Goal: Information Seeking & Learning: Learn about a topic

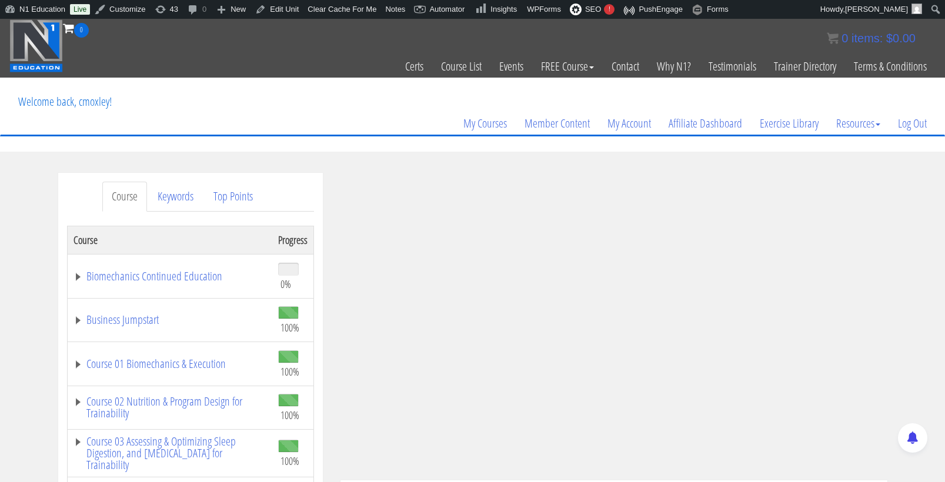
scroll to position [171, 0]
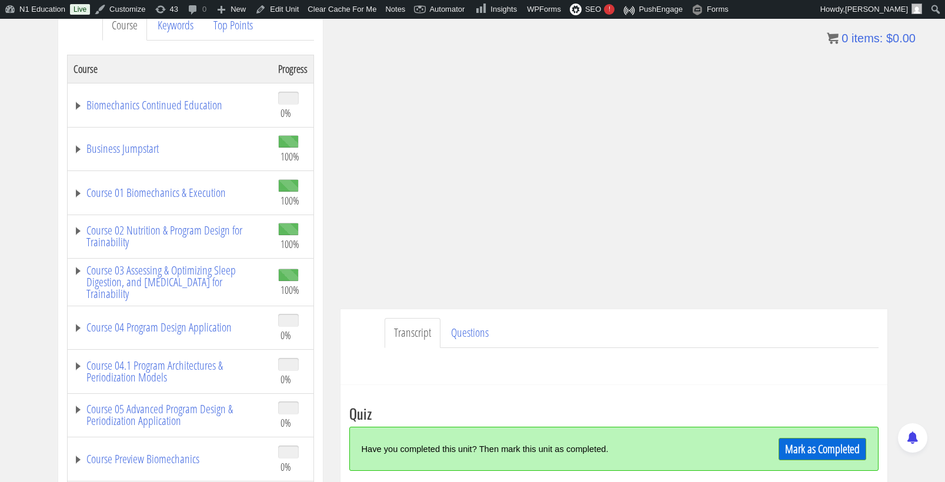
click at [756, 443] on div "Mark as Completed" at bounding box center [800, 448] width 132 height 25
click at [784, 444] on link "Mark as Completed" at bounding box center [822, 449] width 88 height 22
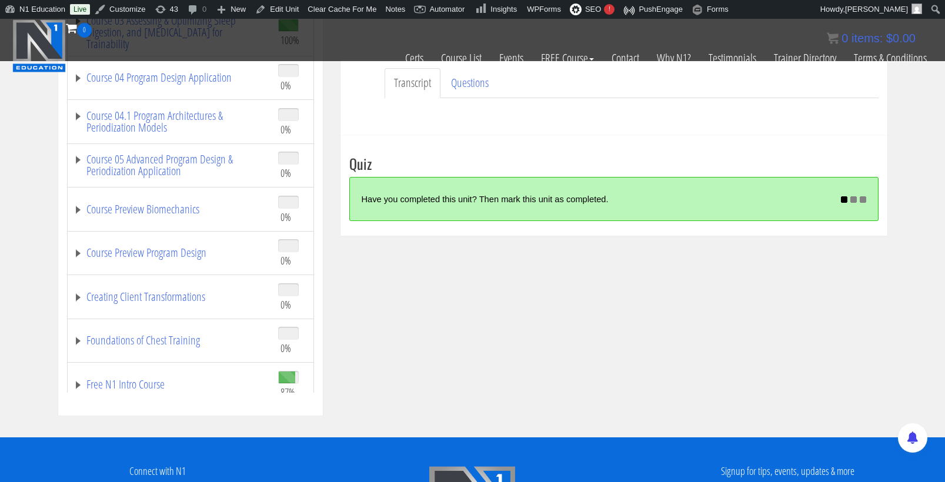
scroll to position [347, 0]
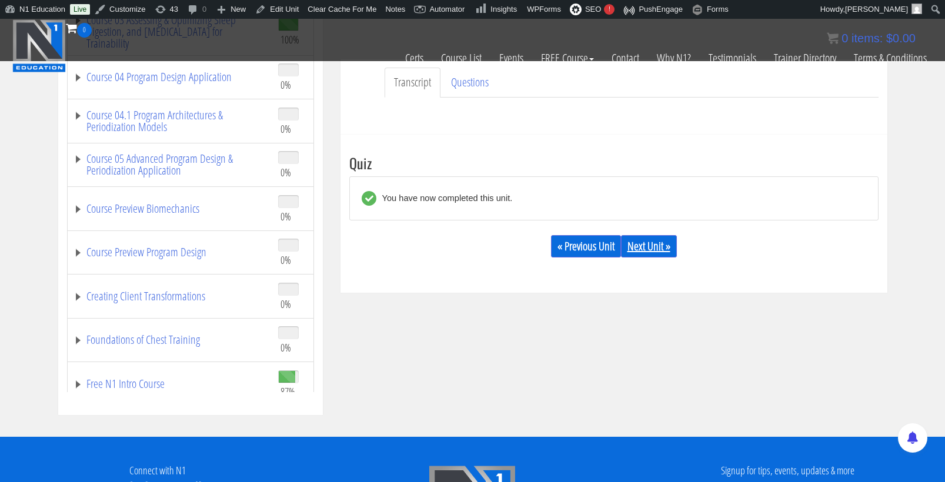
click at [663, 246] on link "Next Unit »" at bounding box center [649, 246] width 56 height 22
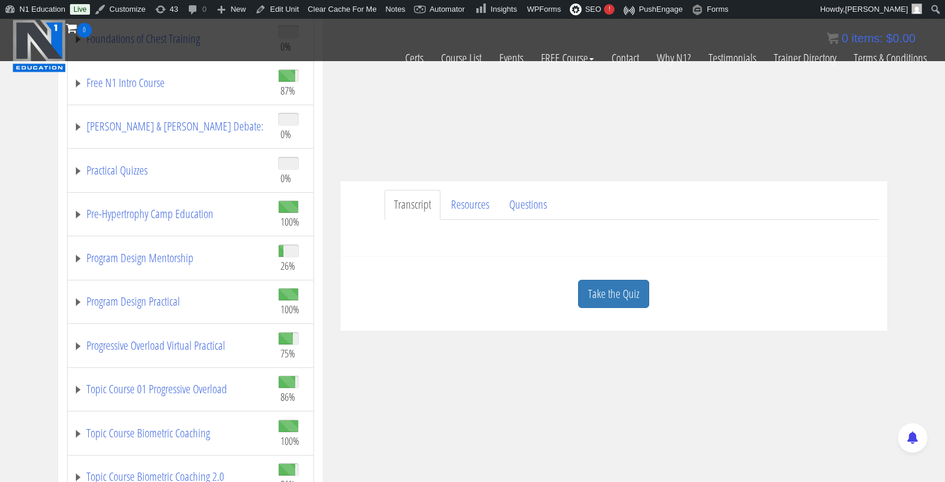
scroll to position [437, 0]
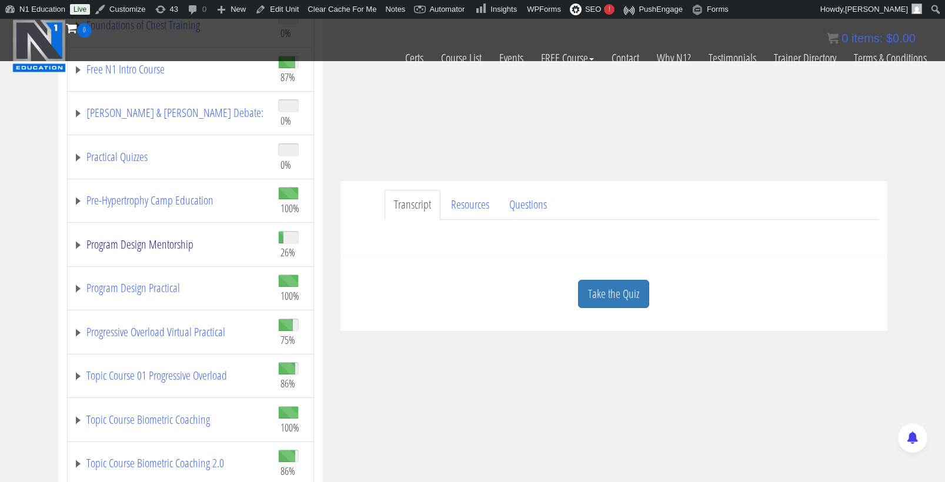
click at [163, 239] on link "Program Design Mentorship" at bounding box center [169, 245] width 193 height 12
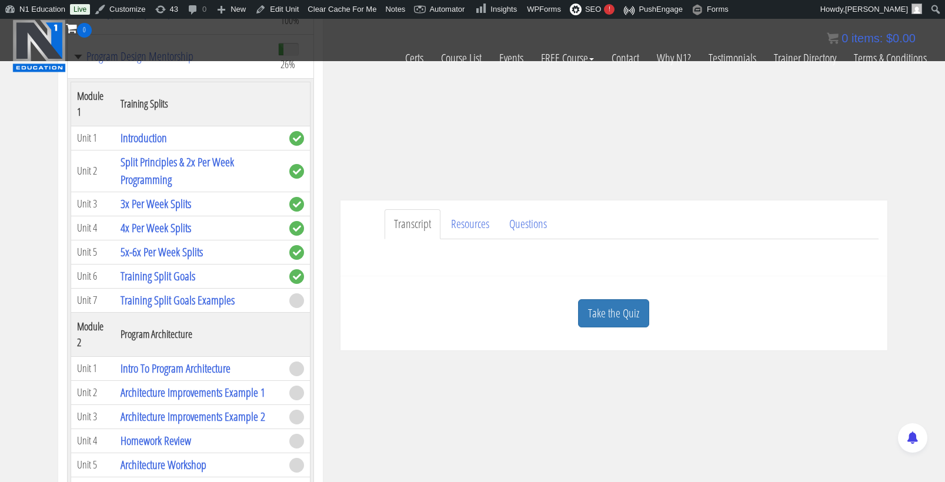
scroll to position [232, 0]
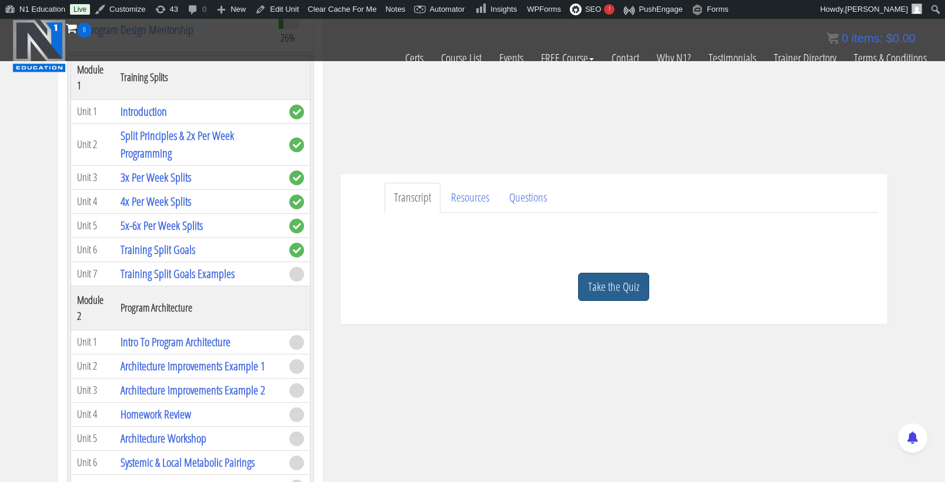
click at [625, 291] on link "Take the Quiz" at bounding box center [613, 287] width 71 height 29
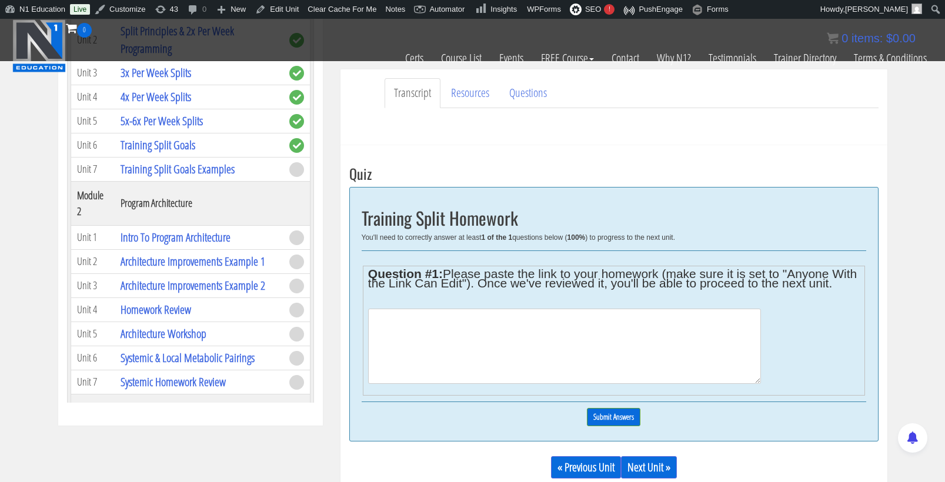
scroll to position [347, 0]
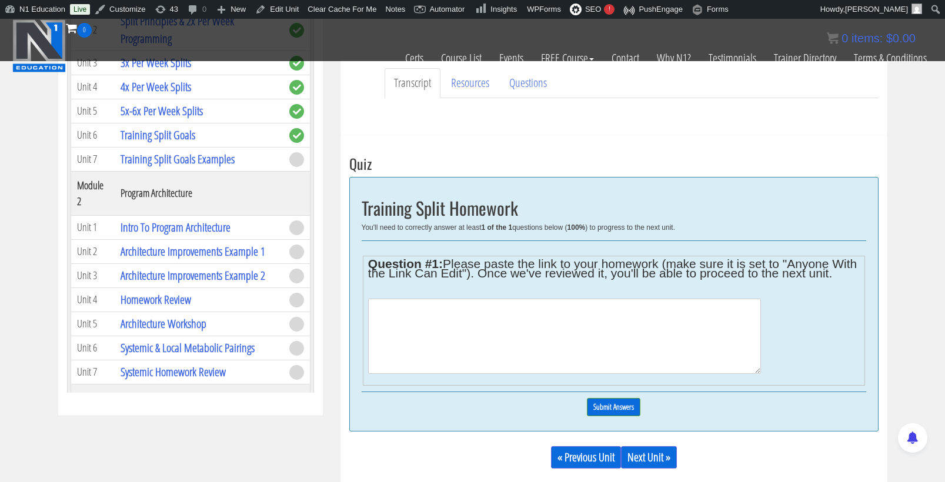
click at [620, 329] on textarea at bounding box center [564, 336] width 393 height 75
type textarea "homework"
click at [621, 416] on input "Submit Answers" at bounding box center [613, 407] width 53 height 18
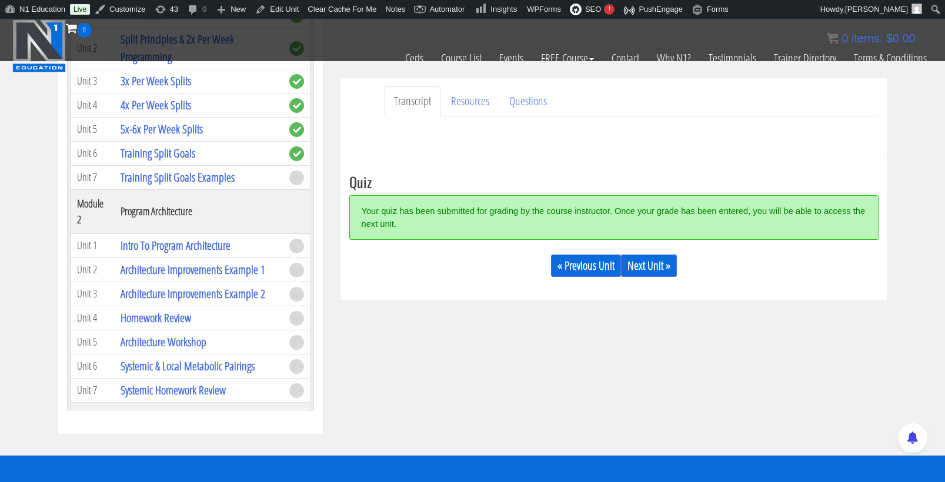
scroll to position [327, 0]
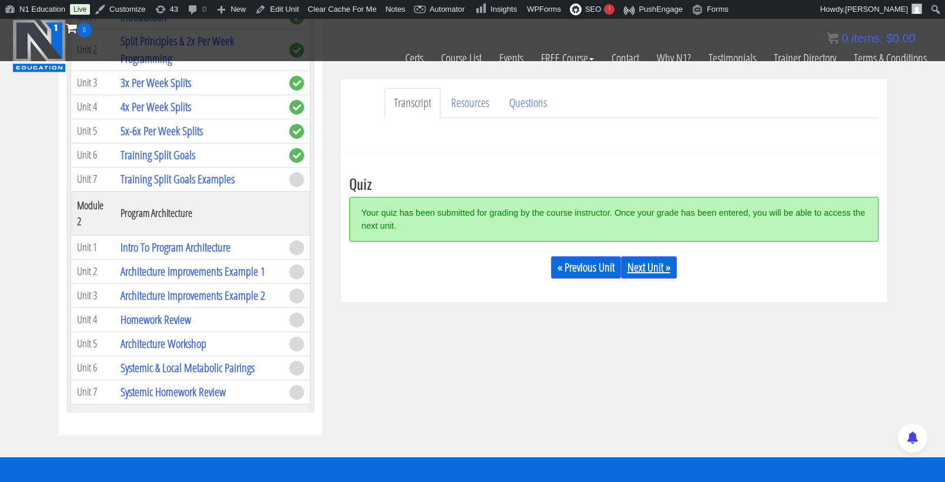
click at [665, 267] on link "Next Unit »" at bounding box center [649, 267] width 56 height 22
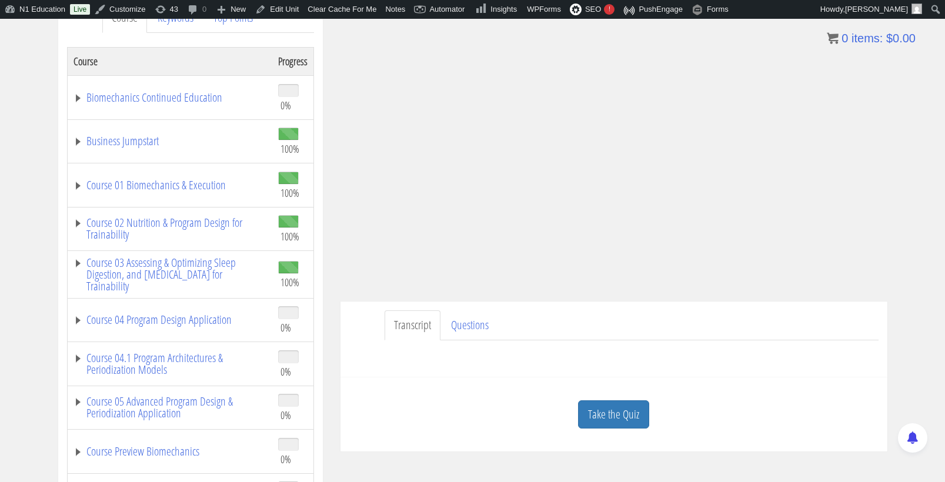
scroll to position [180, 0]
click at [608, 404] on link "Take the Quiz" at bounding box center [613, 413] width 71 height 29
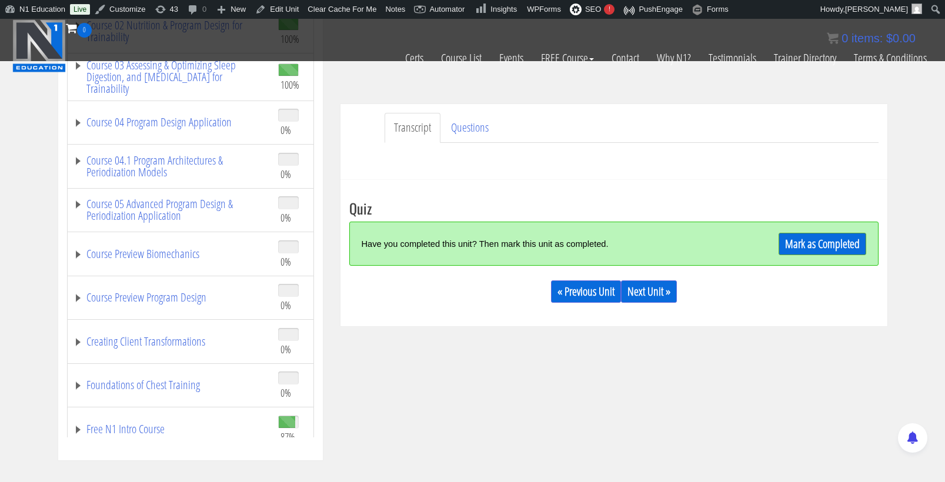
scroll to position [314, 0]
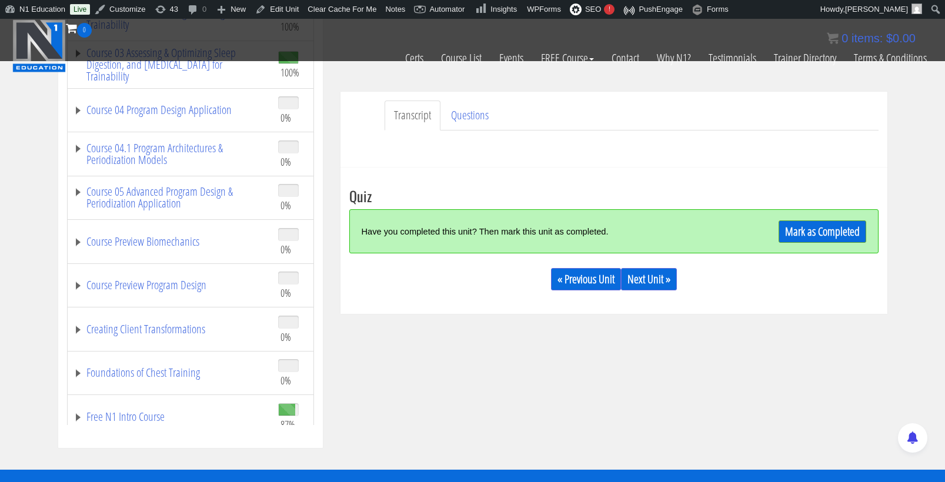
click at [822, 215] on div "Have you completed this unit? Then mark this unit as completed. Mark as Complet…" at bounding box center [613, 231] width 529 height 44
click at [821, 222] on link "Mark as Completed" at bounding box center [822, 231] width 88 height 22
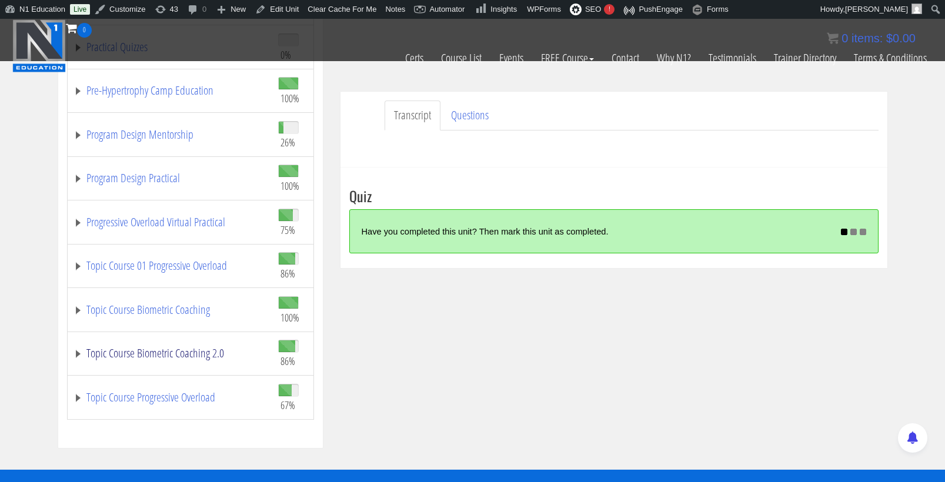
scroll to position [457, 0]
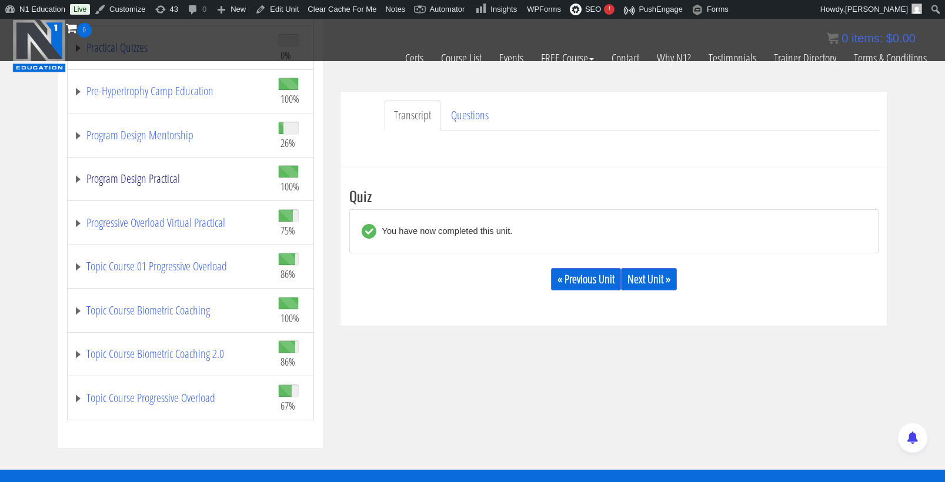
click at [153, 175] on link "Program Design Practical" at bounding box center [169, 179] width 193 height 12
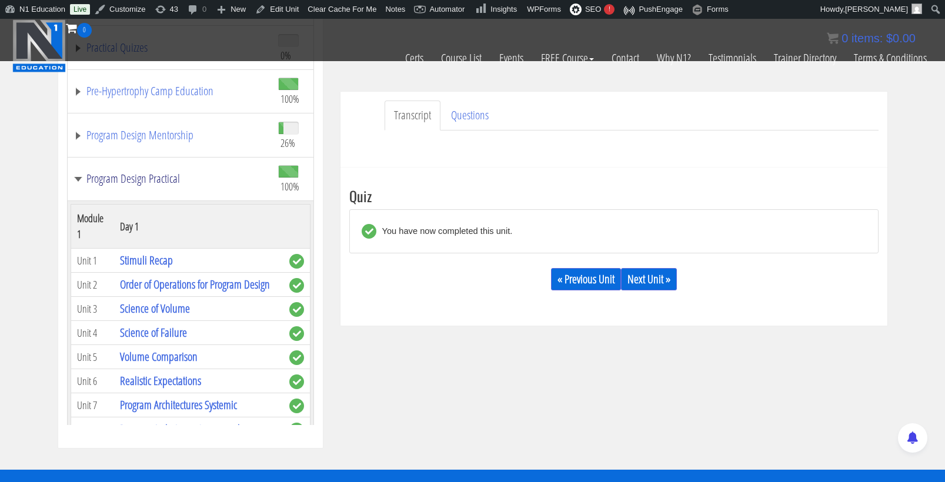
click at [153, 175] on link "Program Design Practical" at bounding box center [169, 179] width 193 height 12
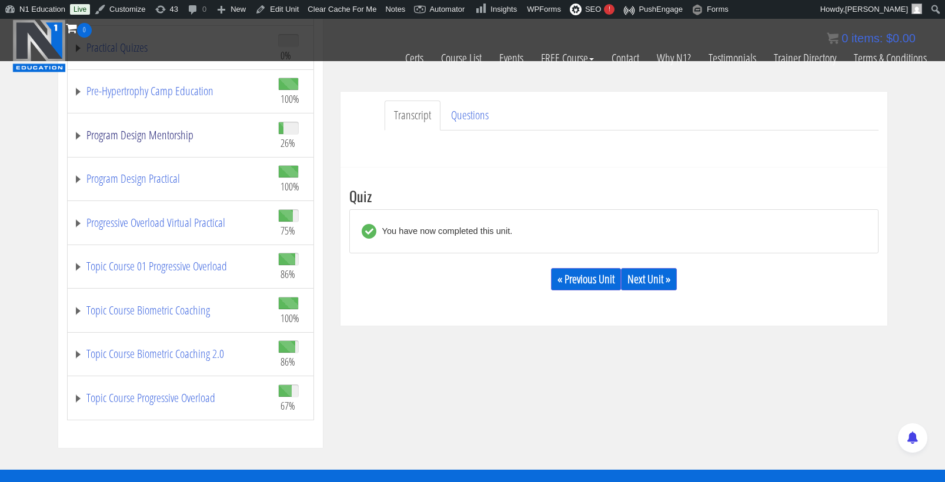
click at [174, 131] on link "Program Design Mentorship" at bounding box center [169, 135] width 193 height 12
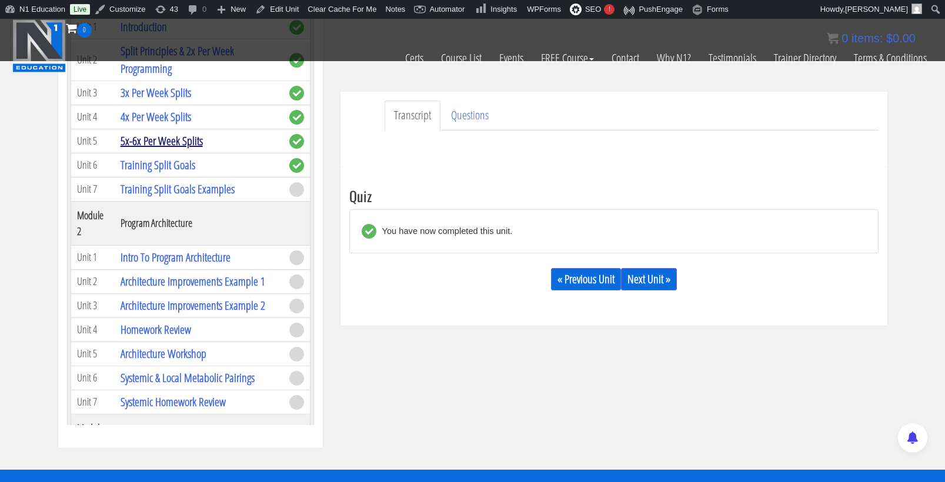
scroll to position [648, 0]
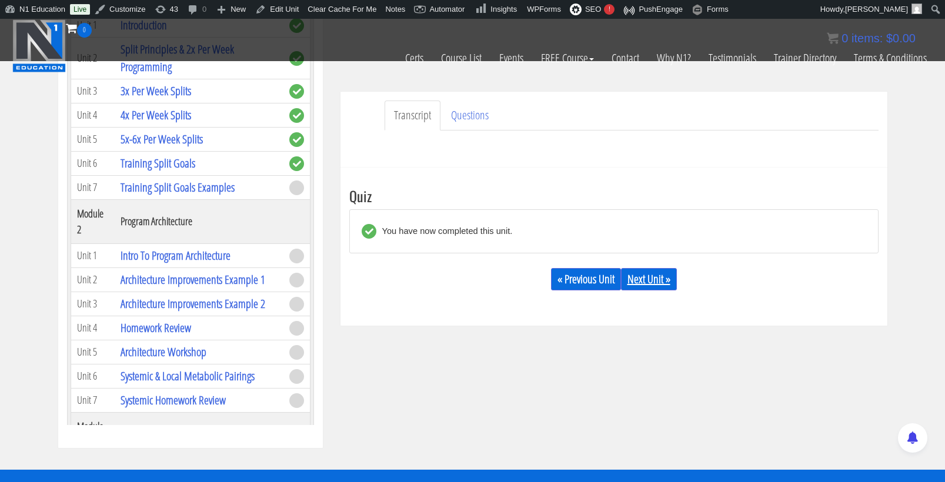
click at [652, 277] on link "Next Unit »" at bounding box center [649, 279] width 56 height 22
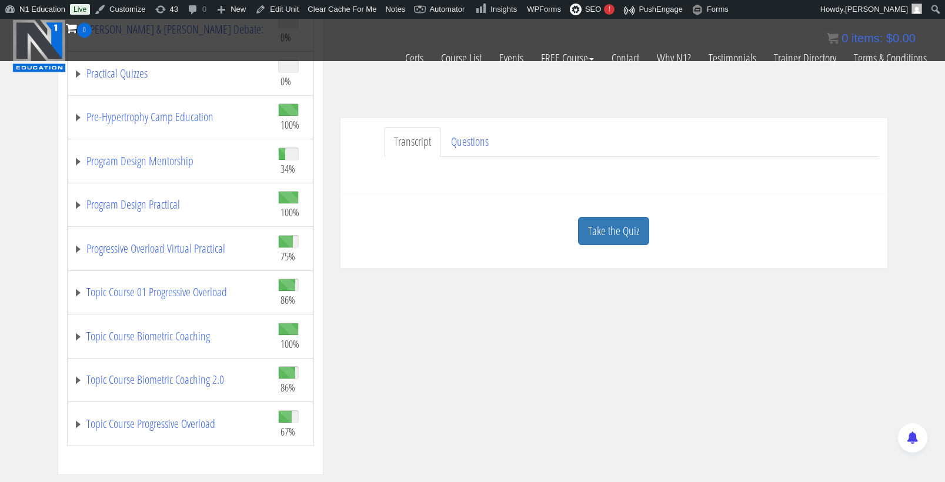
scroll to position [457, 0]
click at [150, 202] on link "Program Design Practical" at bounding box center [169, 205] width 193 height 12
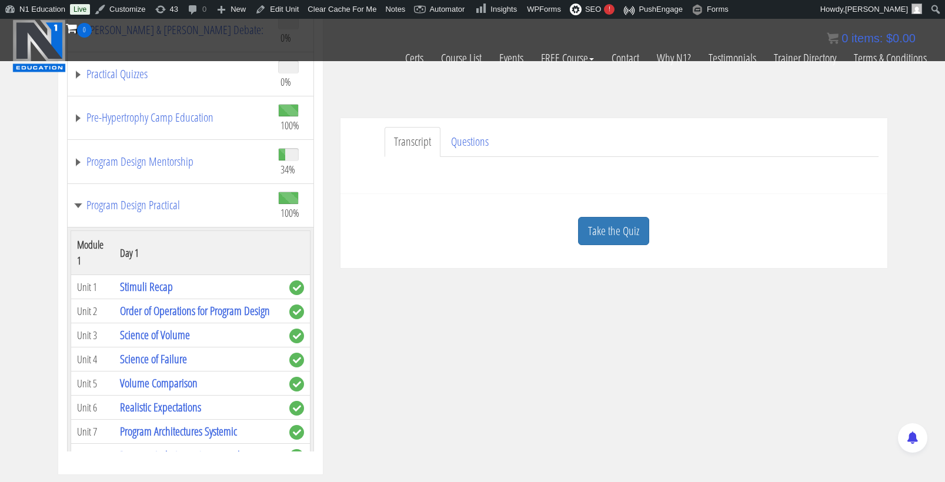
click at [146, 191] on td "Program Design Practical" at bounding box center [169, 205] width 205 height 44
click at [158, 199] on link "Program Design Practical" at bounding box center [169, 205] width 193 height 12
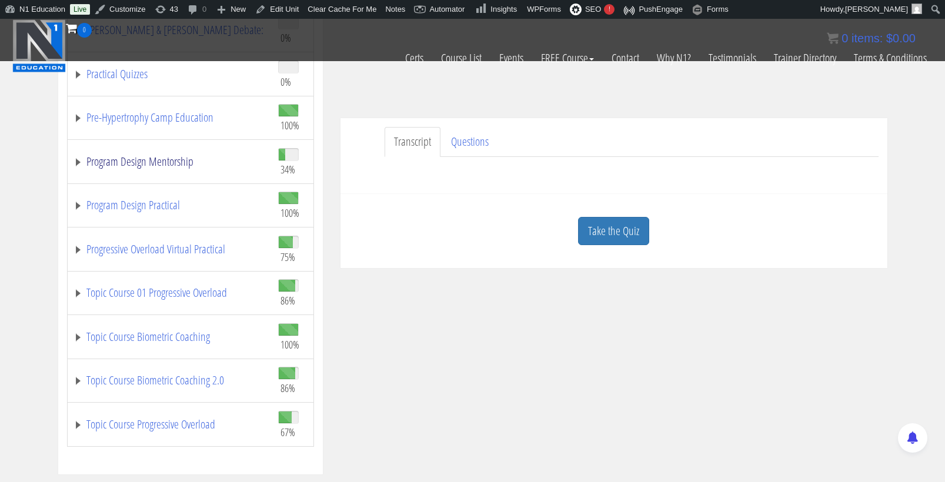
click at [169, 156] on link "Program Design Mentorship" at bounding box center [169, 162] width 193 height 12
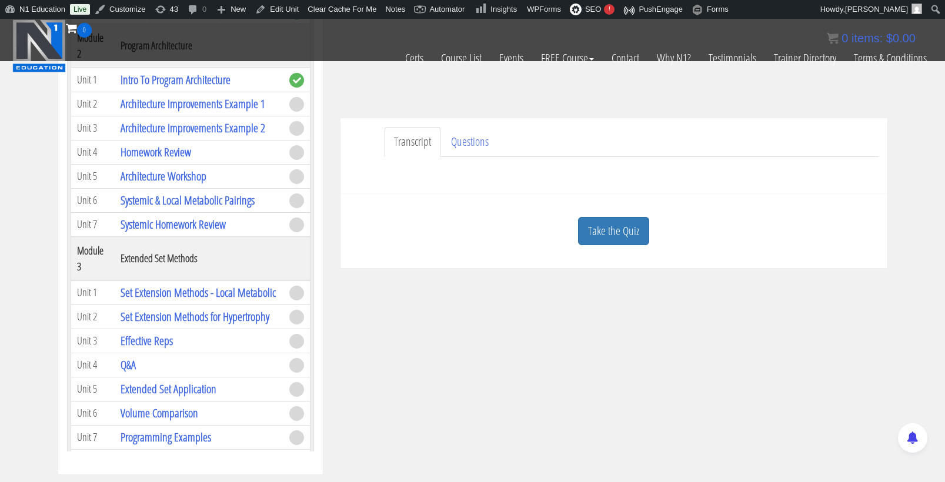
scroll to position [856, 0]
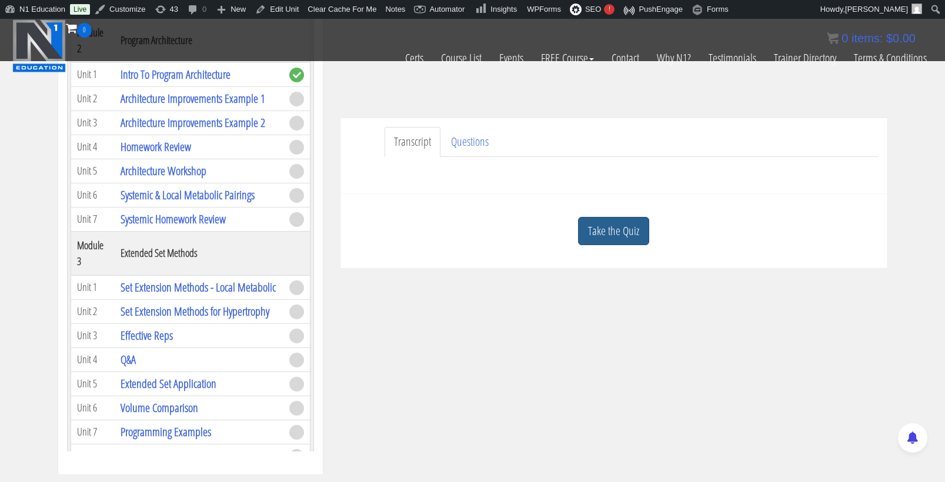
click at [600, 230] on link "Take the Quiz" at bounding box center [613, 231] width 71 height 29
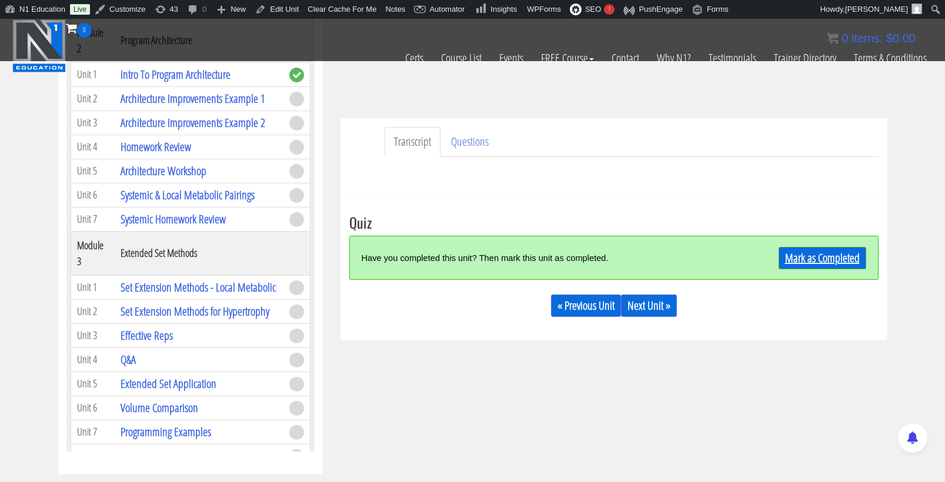
click at [816, 255] on link "Mark as Completed" at bounding box center [822, 258] width 88 height 22
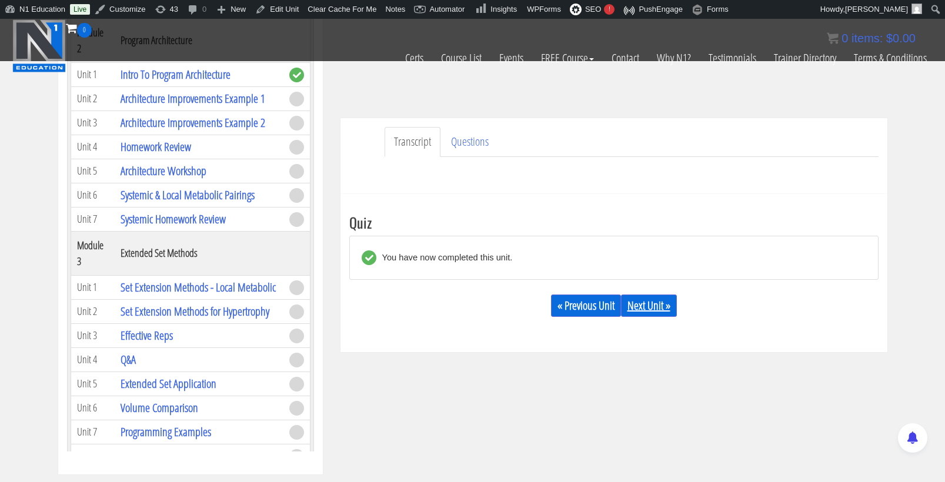
click at [658, 301] on link "Next Unit »" at bounding box center [649, 305] width 56 height 22
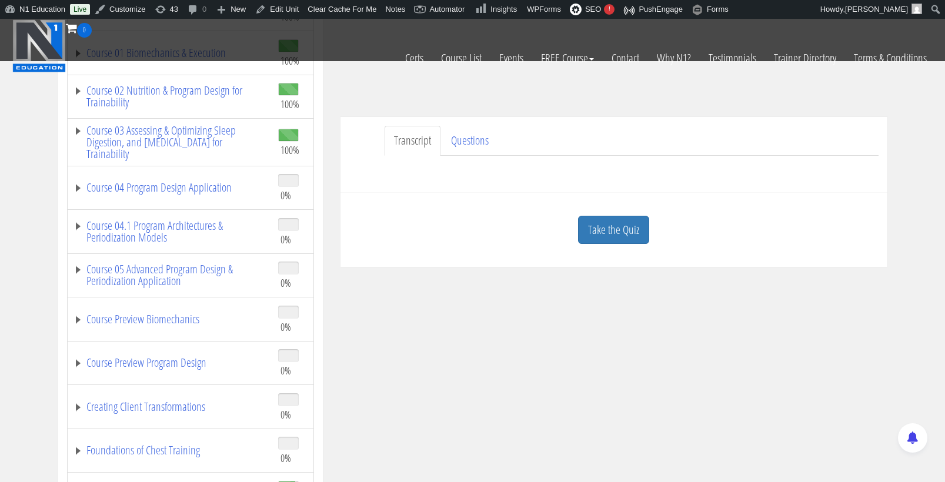
scroll to position [240, 0]
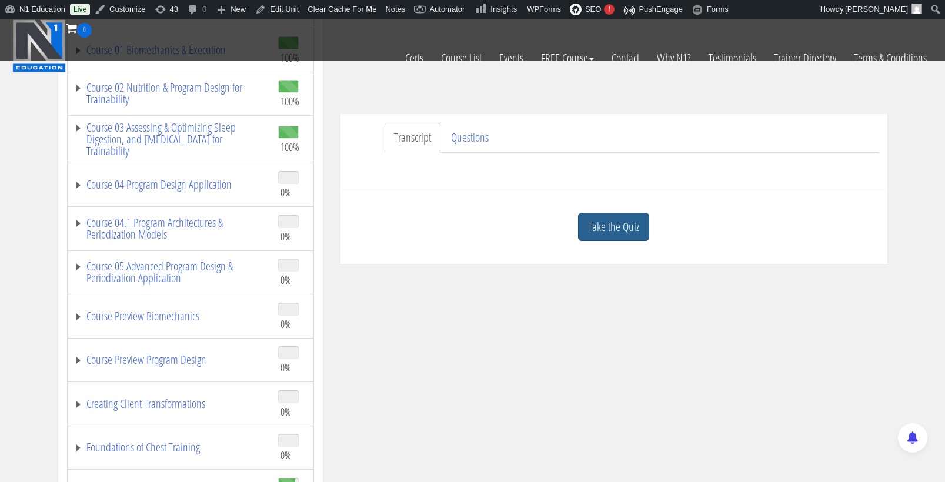
click at [610, 218] on link "Take the Quiz" at bounding box center [613, 227] width 71 height 29
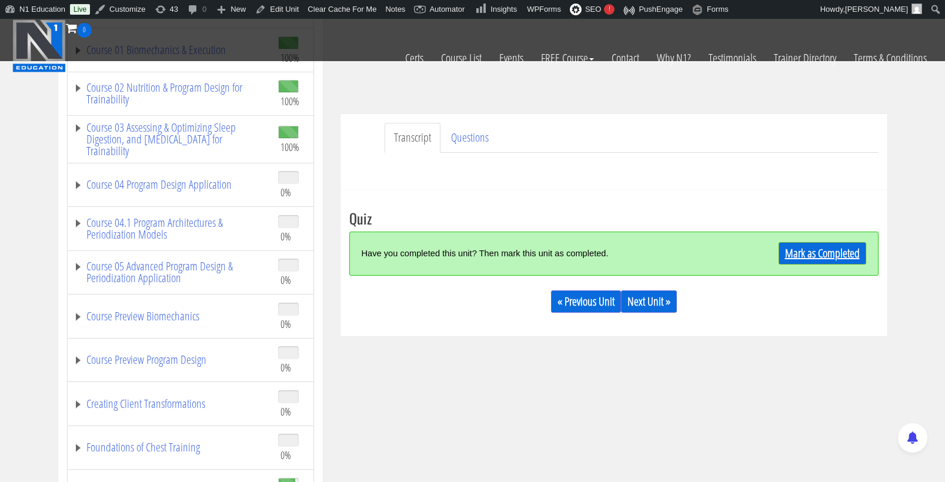
click at [828, 247] on link "Mark as Completed" at bounding box center [822, 253] width 88 height 22
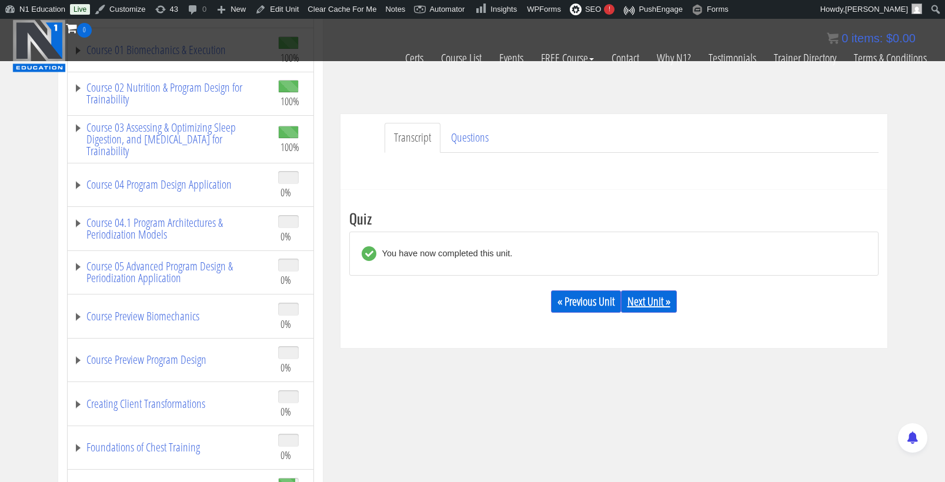
click at [635, 299] on link "Next Unit »" at bounding box center [649, 301] width 56 height 22
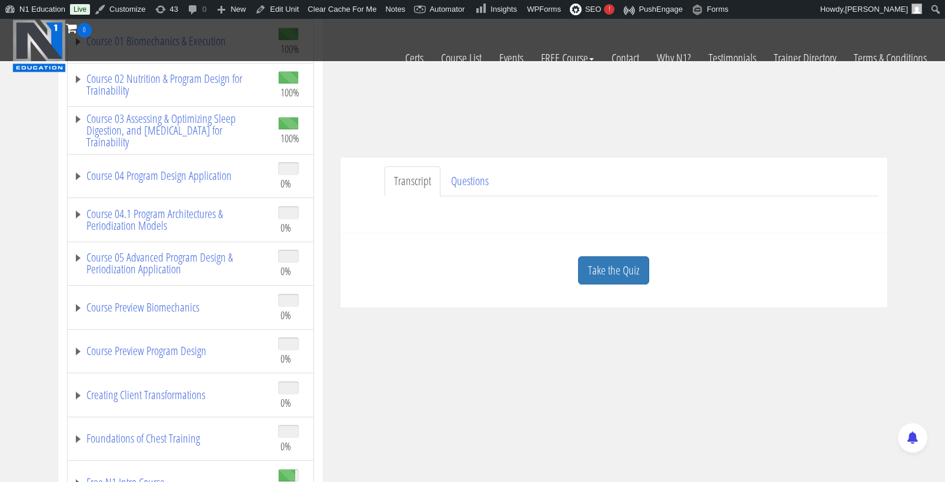
scroll to position [262, 0]
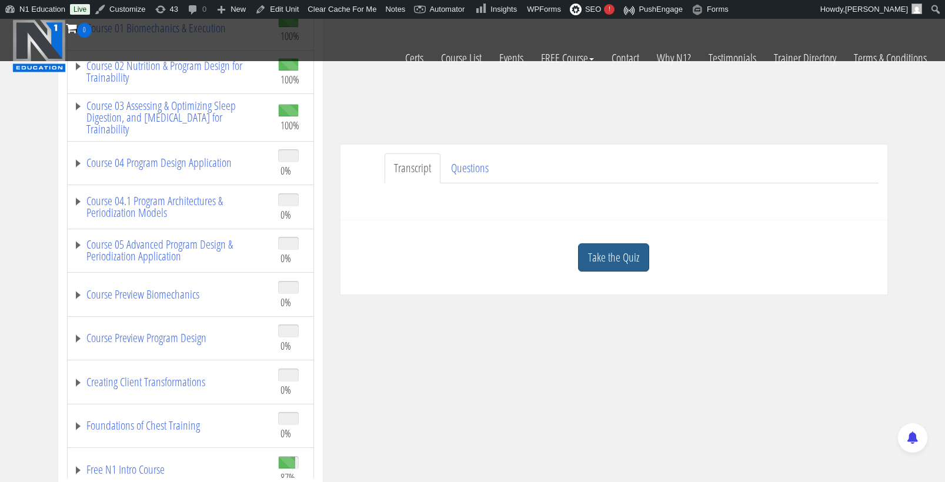
click at [615, 257] on link "Take the Quiz" at bounding box center [613, 257] width 71 height 29
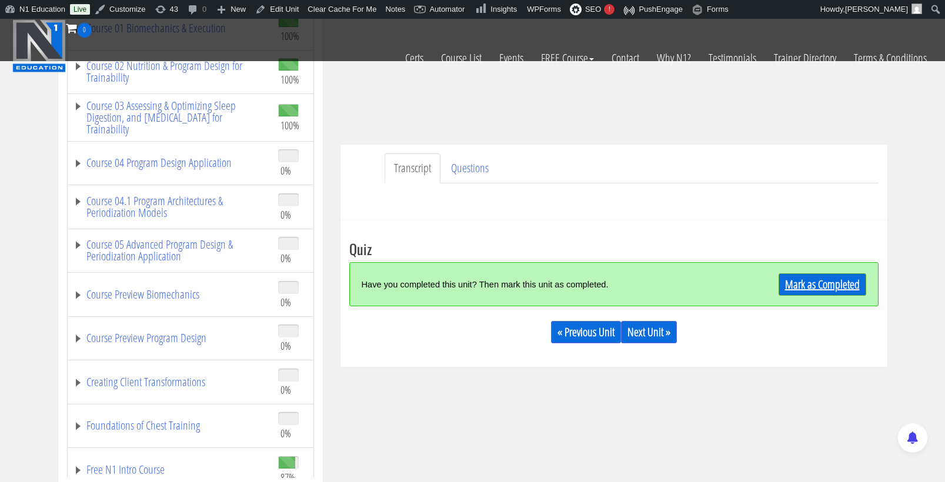
click at [804, 284] on link "Mark as Completed" at bounding box center [822, 284] width 88 height 22
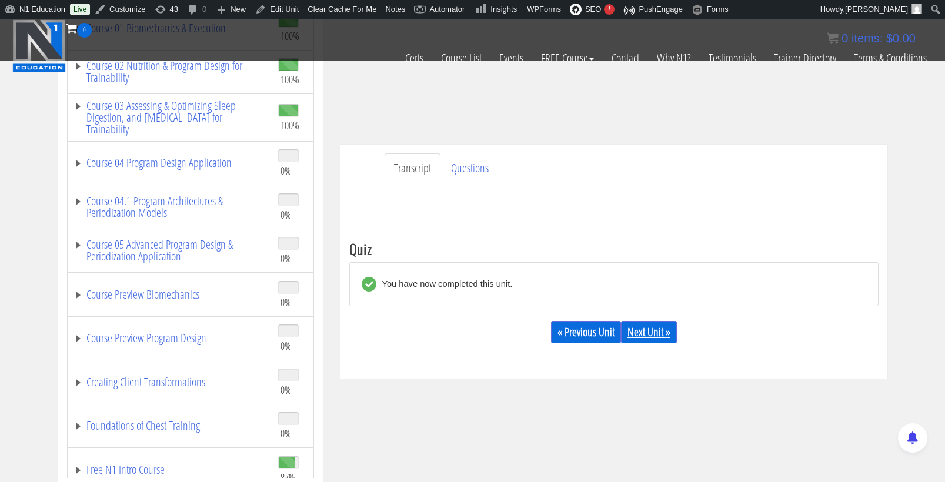
click at [654, 325] on link "Next Unit »" at bounding box center [649, 332] width 56 height 22
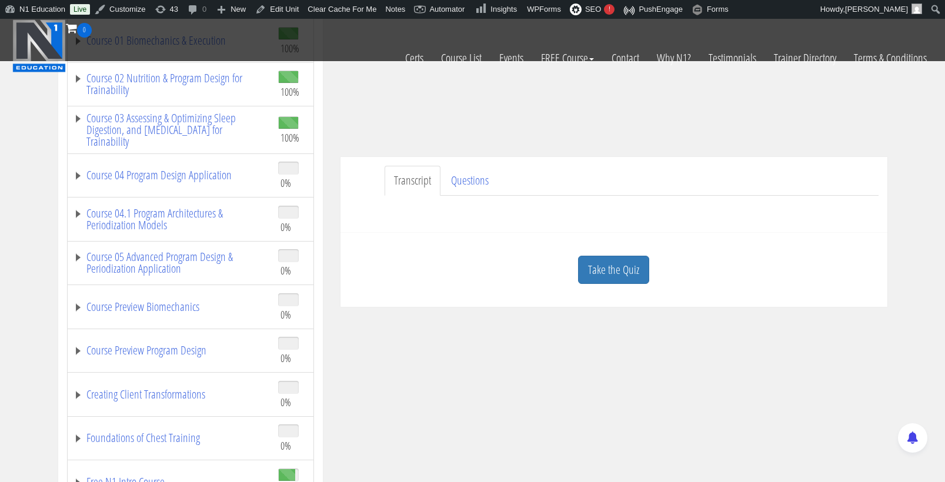
scroll to position [272, 0]
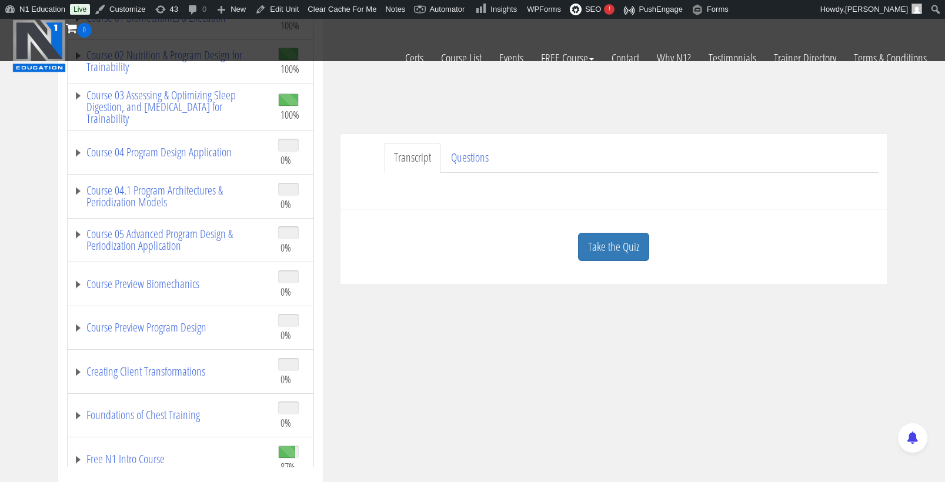
click at [629, 263] on div "Take the Quiz" at bounding box center [613, 247] width 529 height 57
click at [629, 256] on link "Take the Quiz" at bounding box center [613, 247] width 71 height 29
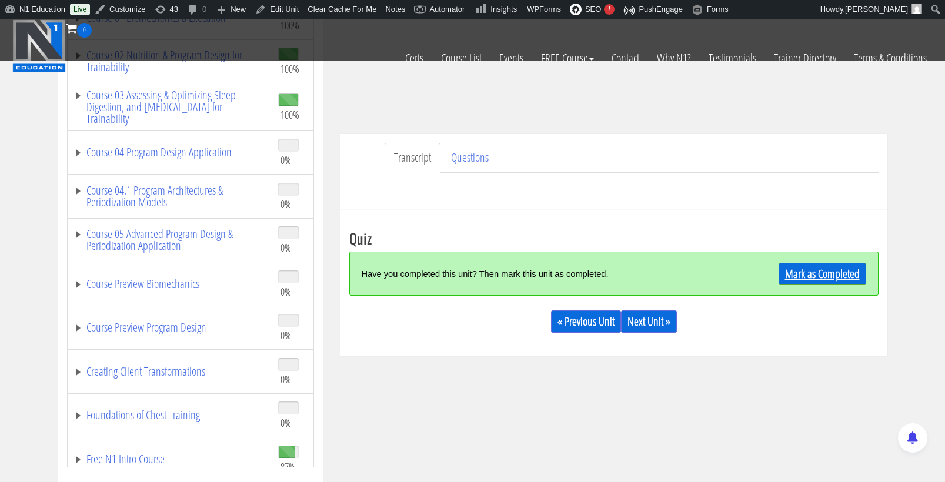
click at [821, 267] on link "Mark as Completed" at bounding box center [822, 274] width 88 height 22
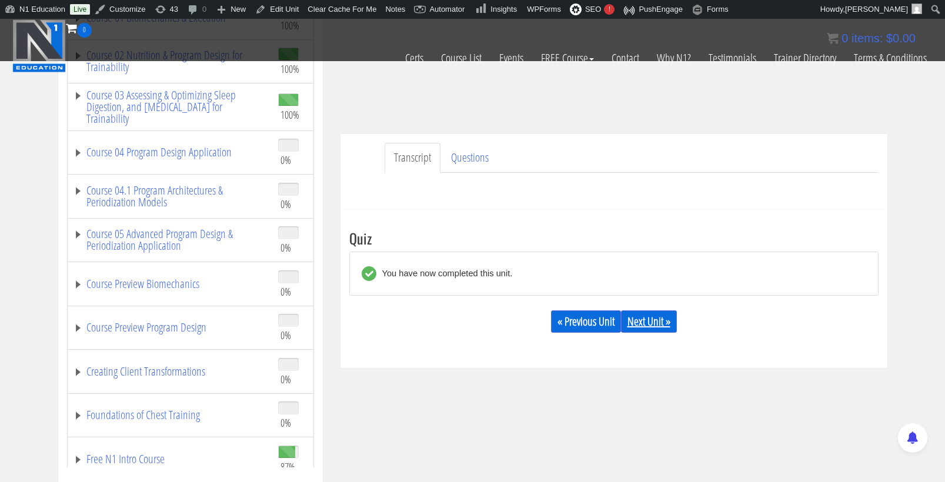
click at [667, 319] on link "Next Unit »" at bounding box center [649, 321] width 56 height 22
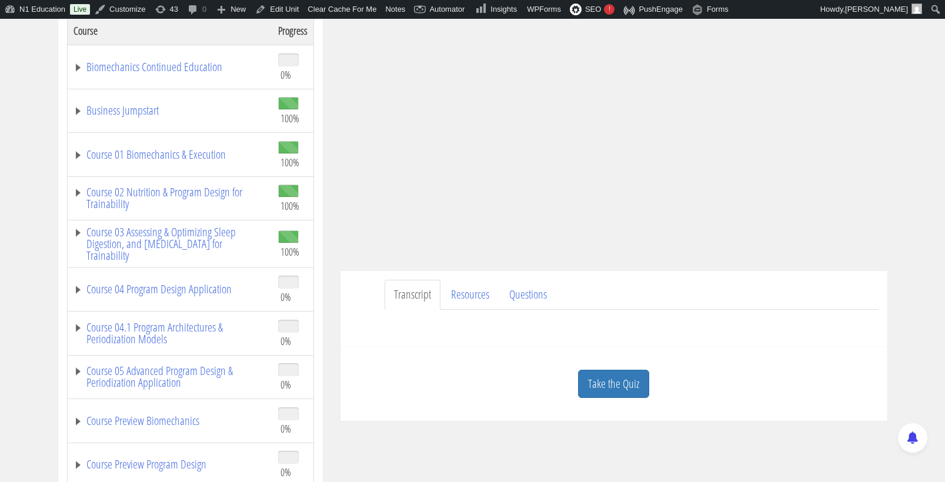
scroll to position [214, 0]
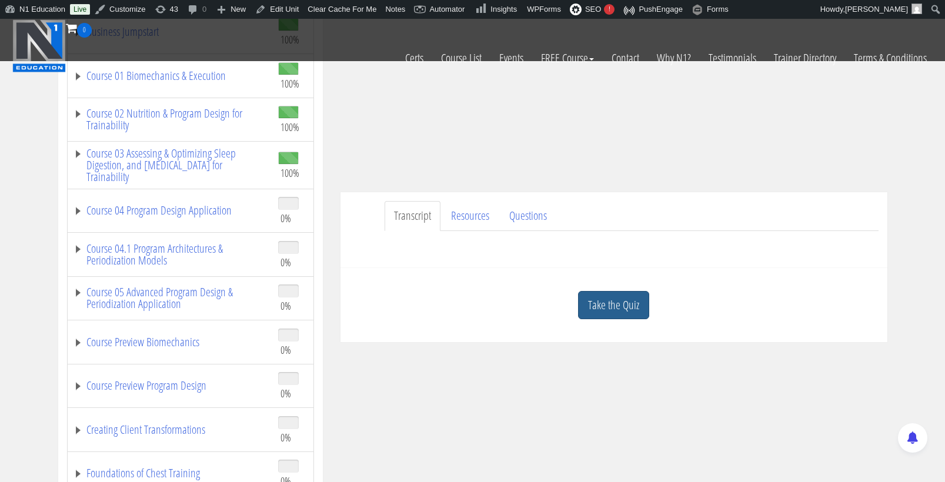
click at [612, 304] on link "Take the Quiz" at bounding box center [613, 305] width 71 height 29
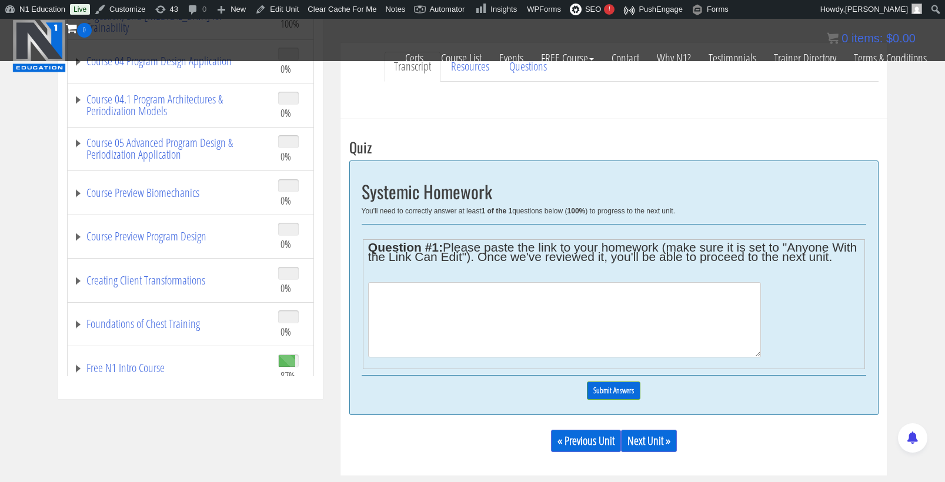
scroll to position [370, 0]
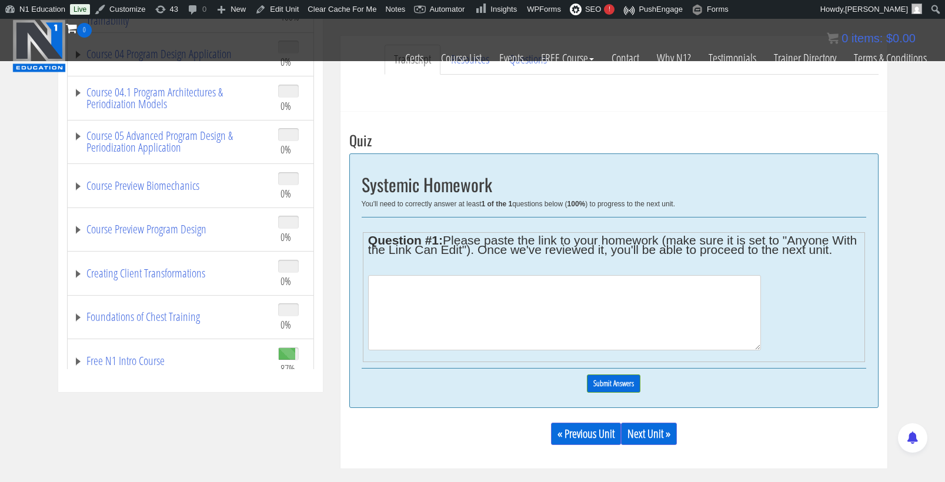
click at [606, 313] on textarea at bounding box center [564, 312] width 393 height 75
type textarea "o"
type textarea "homework"
click at [631, 393] on input "Submit Answers" at bounding box center [613, 383] width 53 height 18
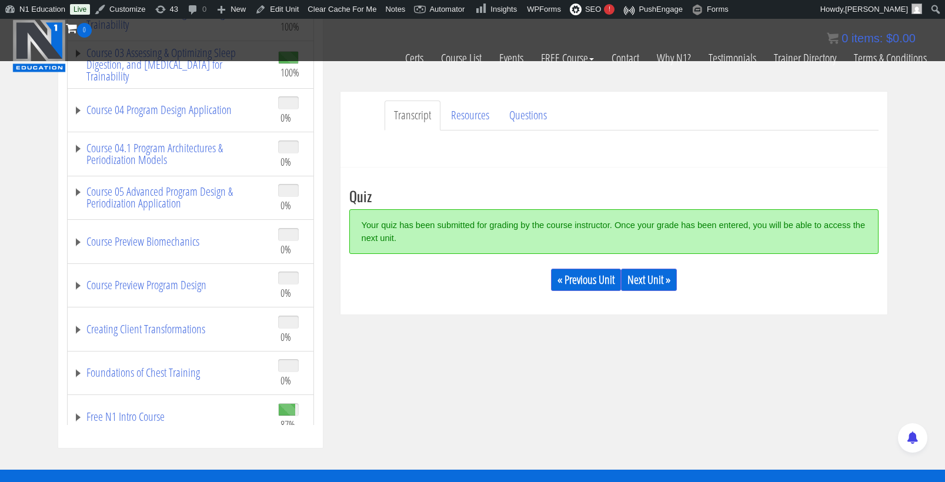
scroll to position [289, 0]
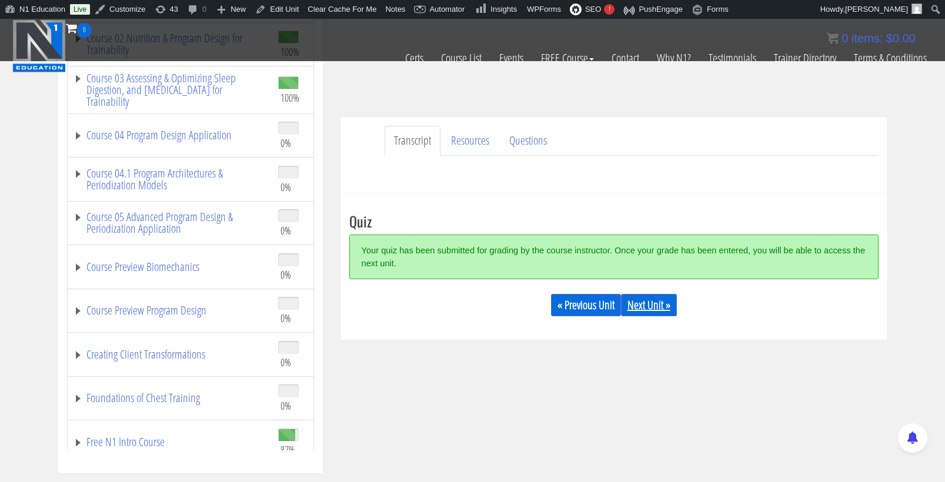
click at [664, 296] on link "Next Unit »" at bounding box center [649, 305] width 56 height 22
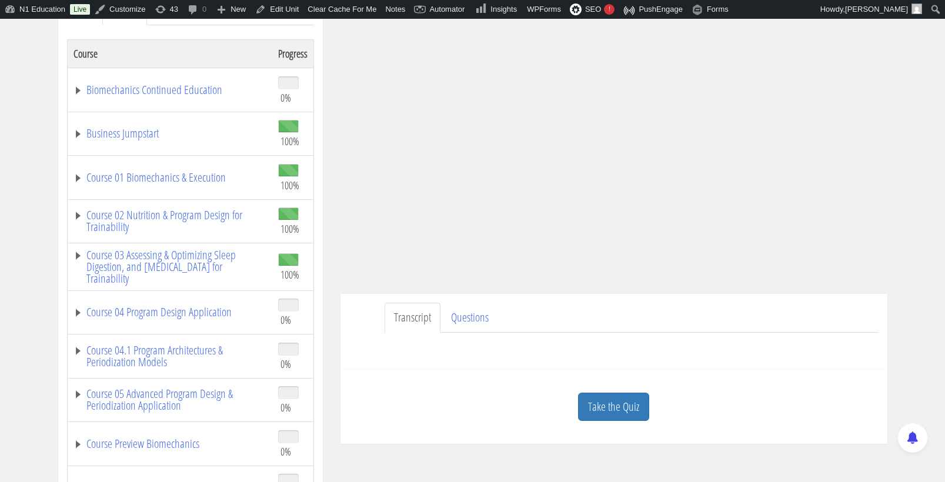
scroll to position [189, 0]
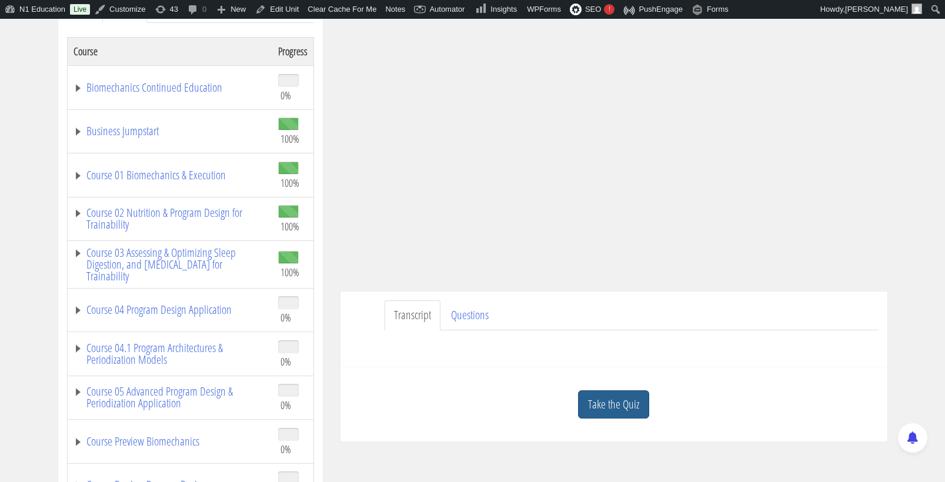
click at [617, 402] on link "Take the Quiz" at bounding box center [613, 404] width 71 height 29
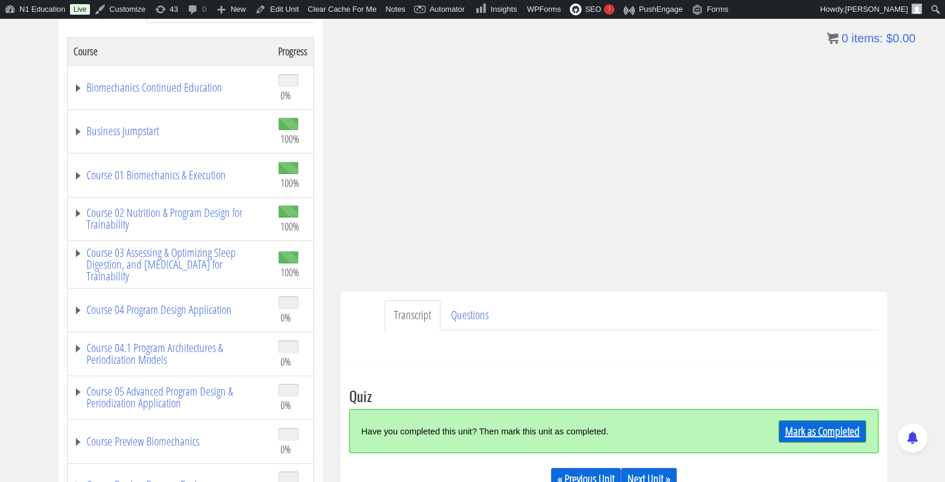
click at [818, 440] on link "Mark as Completed" at bounding box center [822, 431] width 88 height 22
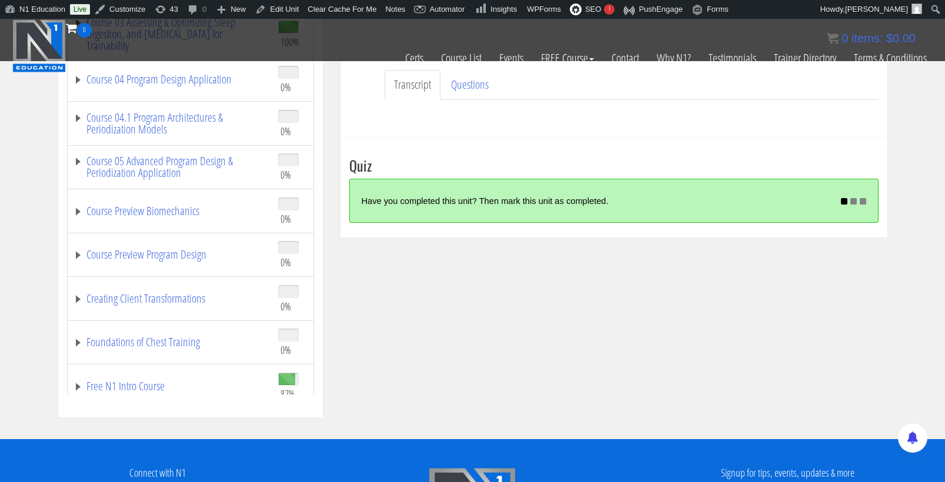
scroll to position [346, 0]
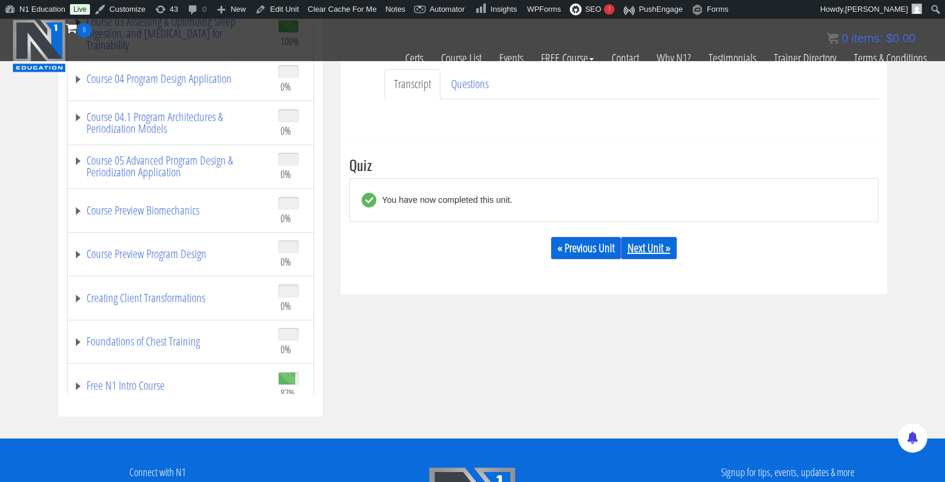
click at [655, 250] on link "Next Unit »" at bounding box center [649, 248] width 56 height 22
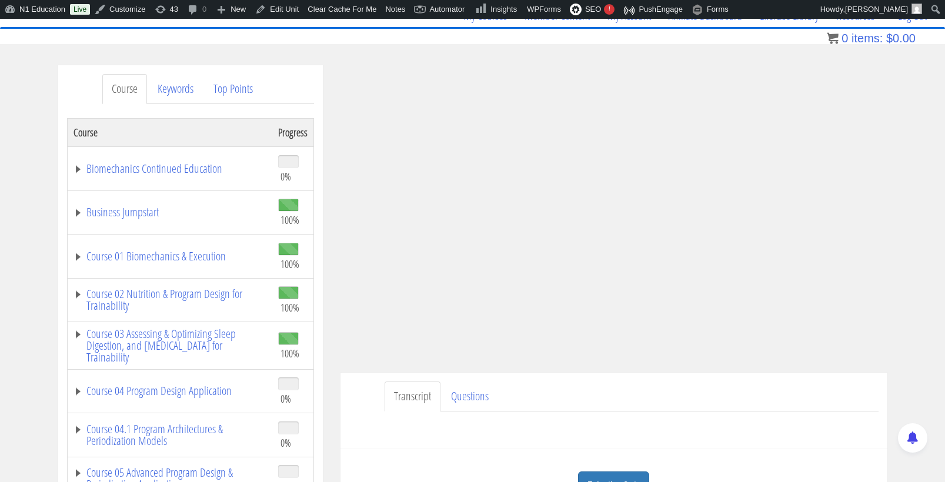
scroll to position [101, 0]
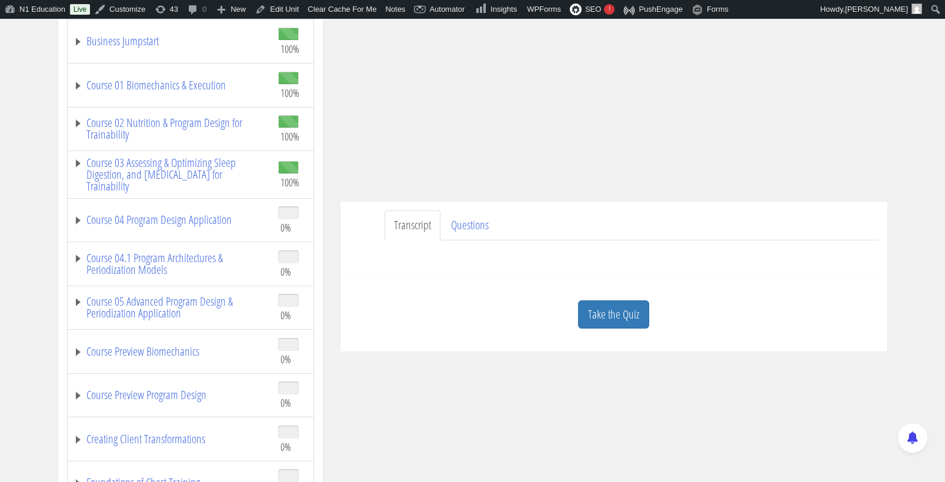
scroll to position [338, 0]
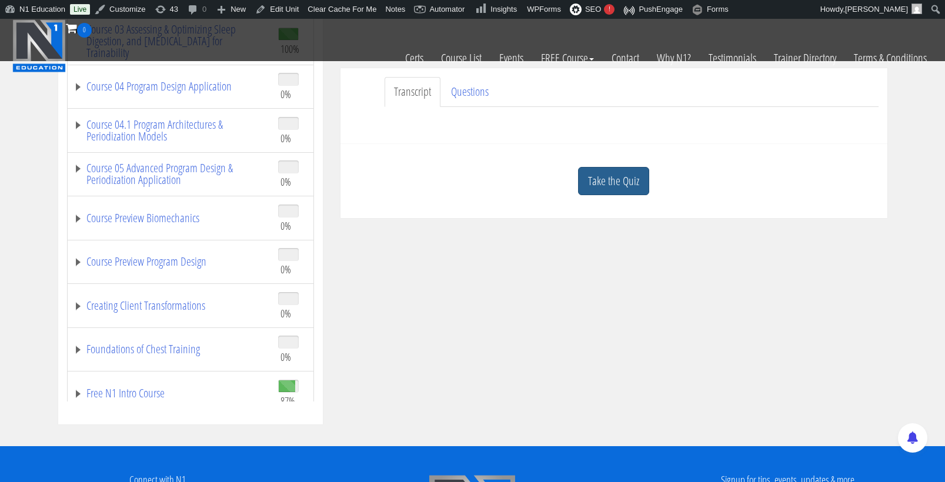
click at [625, 187] on link "Take the Quiz" at bounding box center [613, 181] width 71 height 29
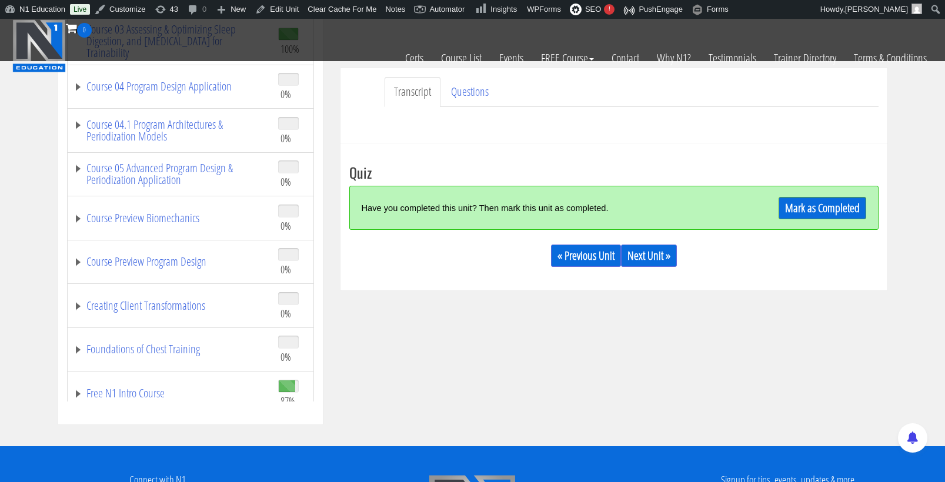
click at [779, 194] on div "Have you completed this unit? Then mark this unit as completed. [PERSON_NAME] a…" at bounding box center [613, 208] width 529 height 44
click at [785, 206] on link "Mark as Completed" at bounding box center [822, 208] width 88 height 22
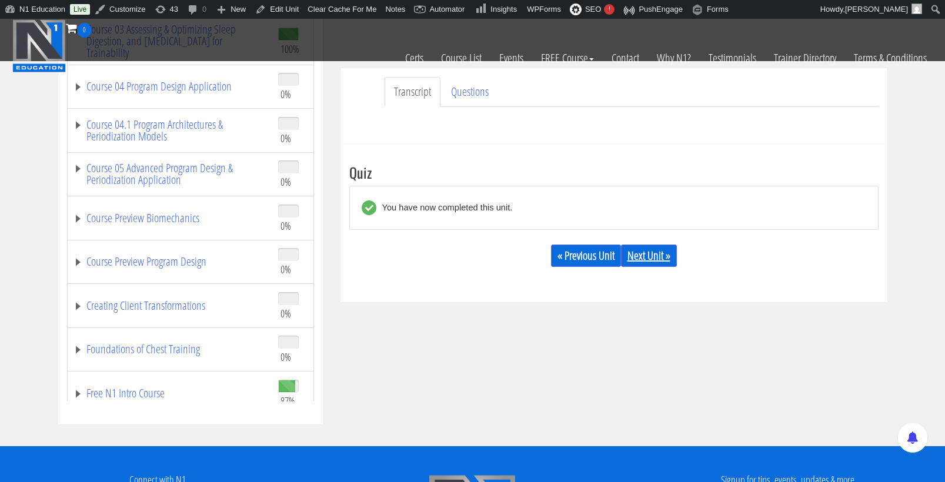
click at [656, 250] on link "Next Unit »" at bounding box center [649, 256] width 56 height 22
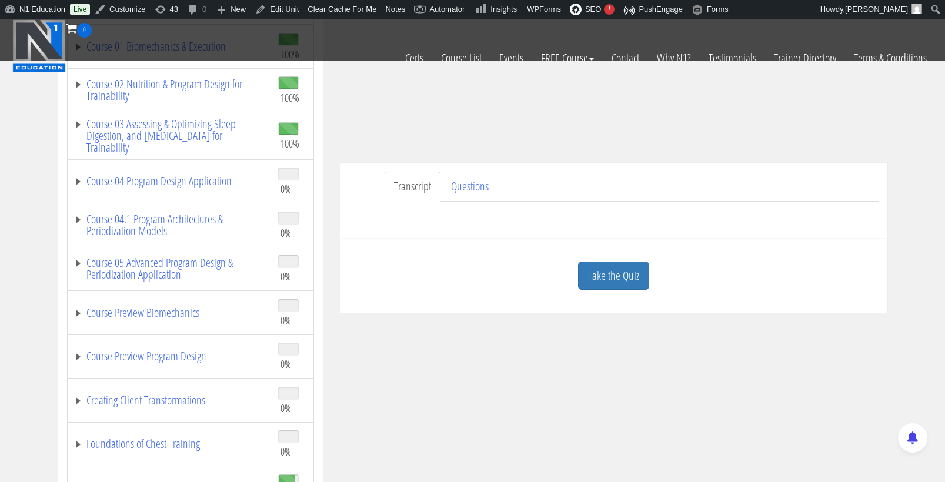
scroll to position [265, 0]
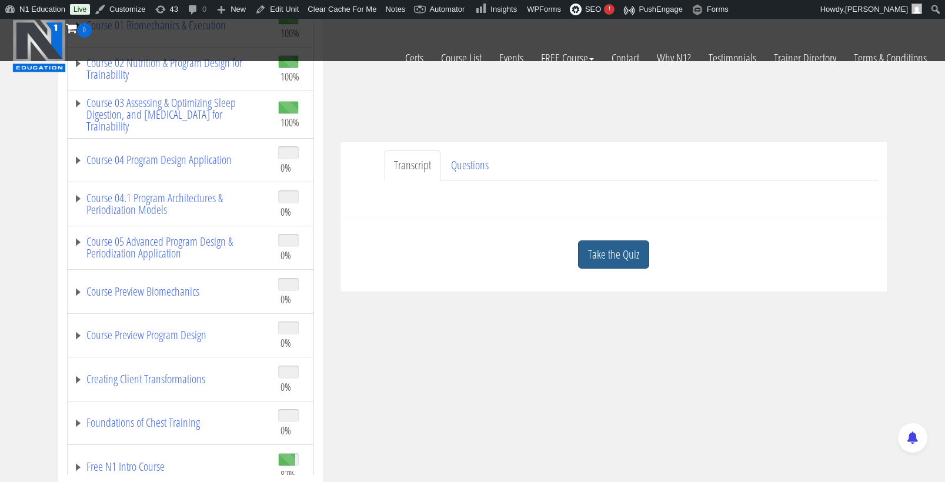
click at [627, 256] on link "Take the Quiz" at bounding box center [613, 254] width 71 height 29
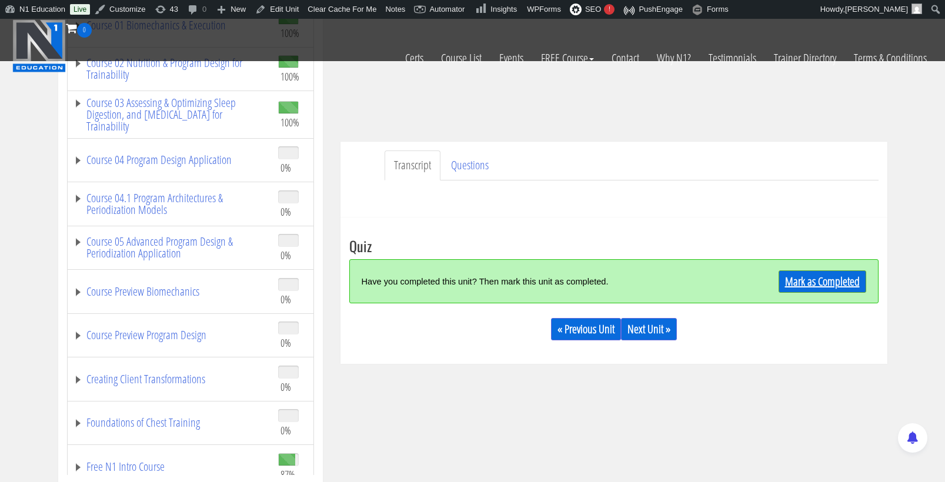
click at [779, 270] on link "Mark as Completed" at bounding box center [822, 281] width 88 height 22
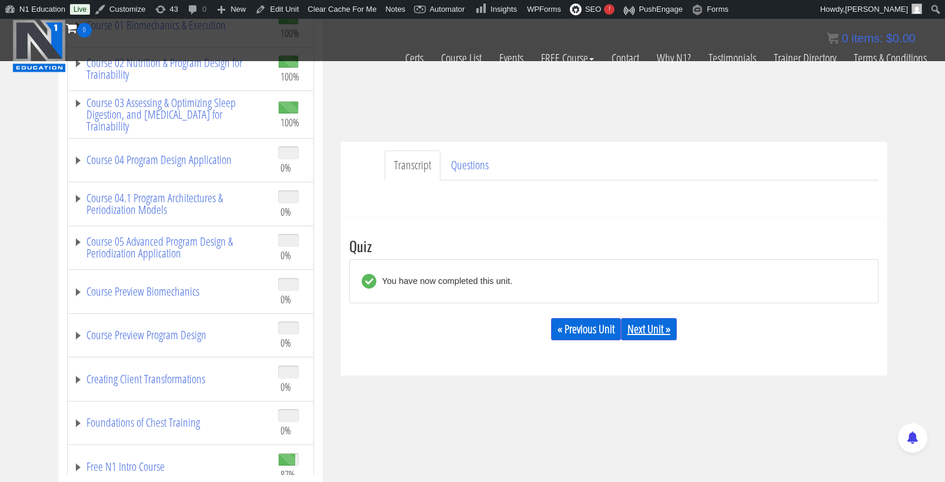
click at [677, 338] on link "Next Unit »" at bounding box center [649, 329] width 56 height 22
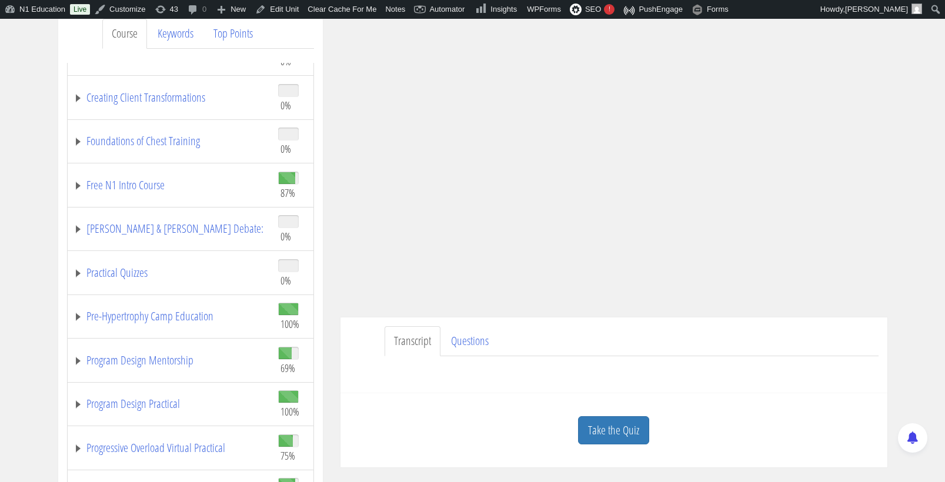
scroll to position [457, 0]
click at [162, 355] on link "Program Design Mentorship" at bounding box center [169, 361] width 193 height 12
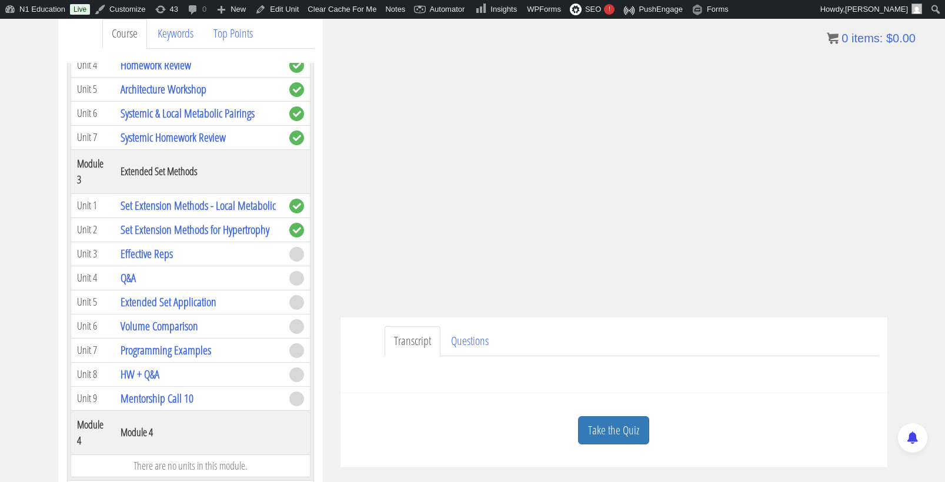
scroll to position [1139, 0]
